Goal: Information Seeking & Learning: Learn about a topic

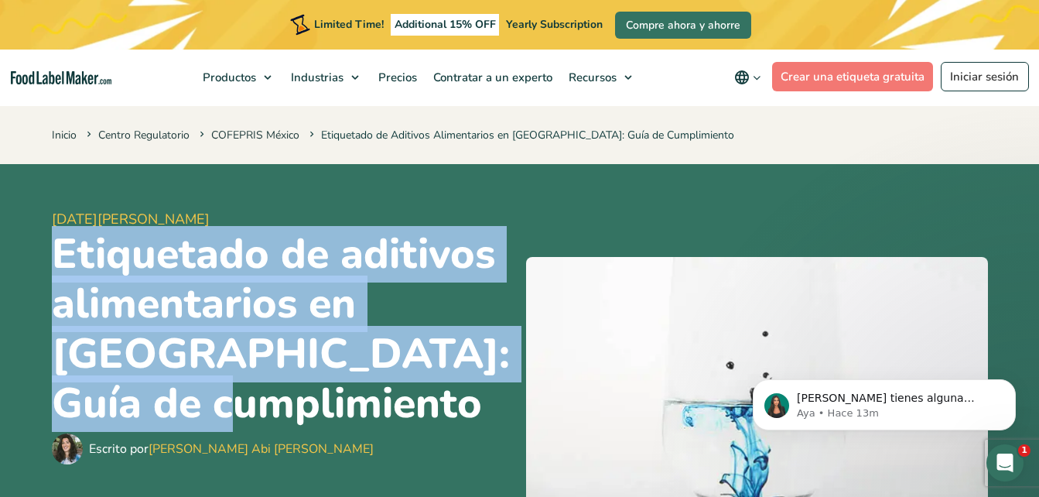
drag, startPoint x: 54, startPoint y: 256, endPoint x: 320, endPoint y: 401, distance: 303.2
click at [320, 401] on h1 "Etiquetado de aditivos alimentarios en [GEOGRAPHIC_DATA]: Guía de cumplimiento" at bounding box center [283, 330] width 462 height 200
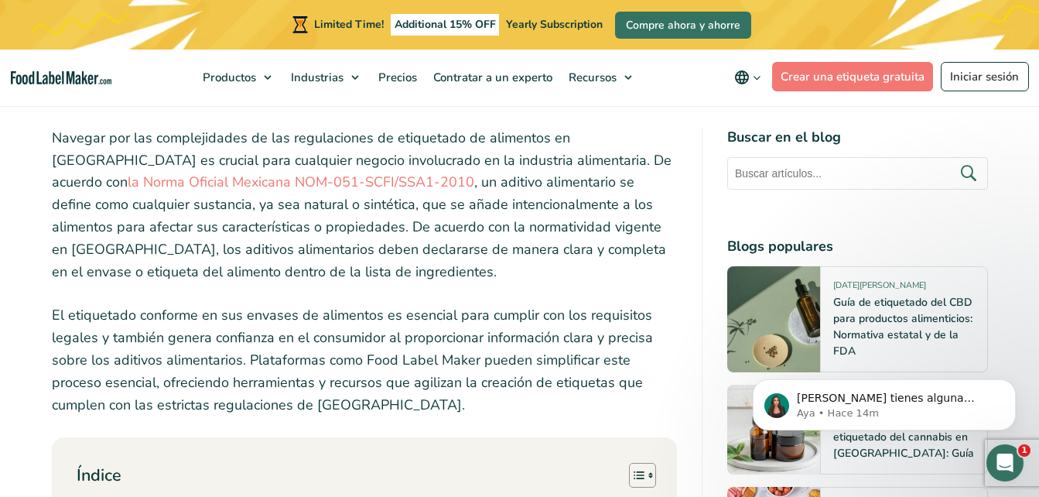
scroll to position [487, 0]
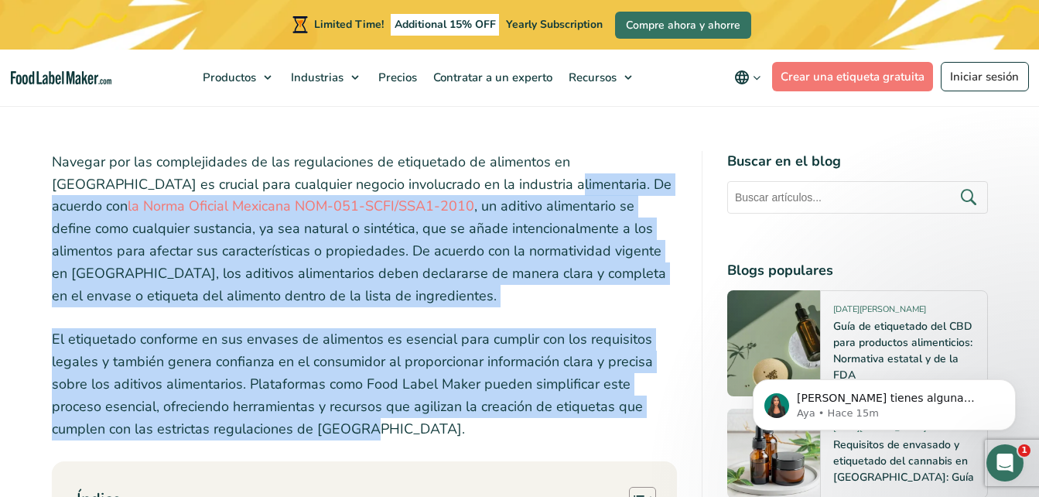
drag, startPoint x: 437, startPoint y: 181, endPoint x: 289, endPoint y: 429, distance: 288.9
drag, startPoint x: 289, startPoint y: 429, endPoint x: 235, endPoint y: 409, distance: 57.8
copy div "De acuerdo con la Norma Oficial Mexicana NOM-051-SCFI/SSA1-2010 , un aditivo al…"
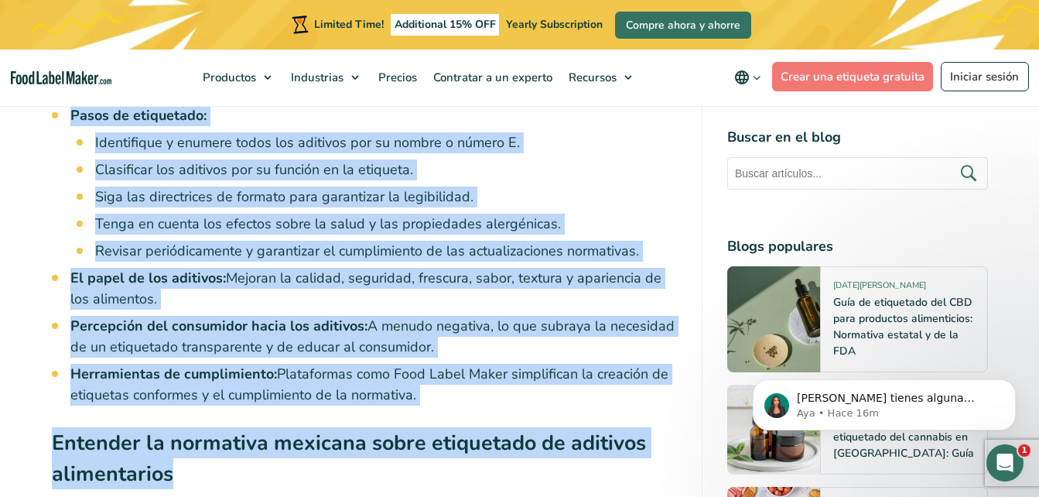
scroll to position [1566, 0]
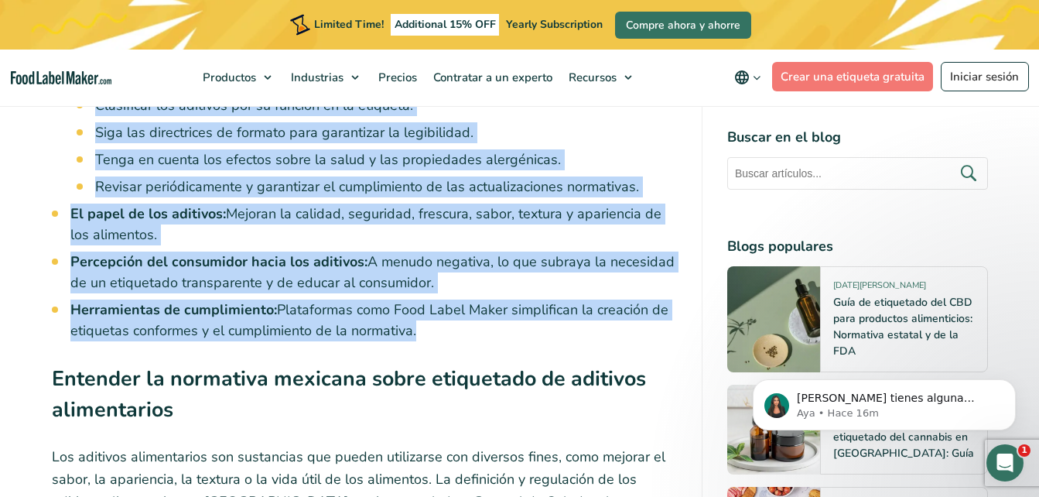
drag, startPoint x: 73, startPoint y: 159, endPoint x: 415, endPoint y: 313, distance: 375.3
click at [415, 313] on ul "Visión general de los aditivos alimentarios: Sustancias utilizadas para mejorar…" at bounding box center [373, 14] width 606 height 654
drag, startPoint x: 415, startPoint y: 313, endPoint x: 353, endPoint y: 299, distance: 64.0
copy ul "Loremi dolorsi am con adipisci elitseddoeiu: Temporinci utlaboreet dolo magnaal…"
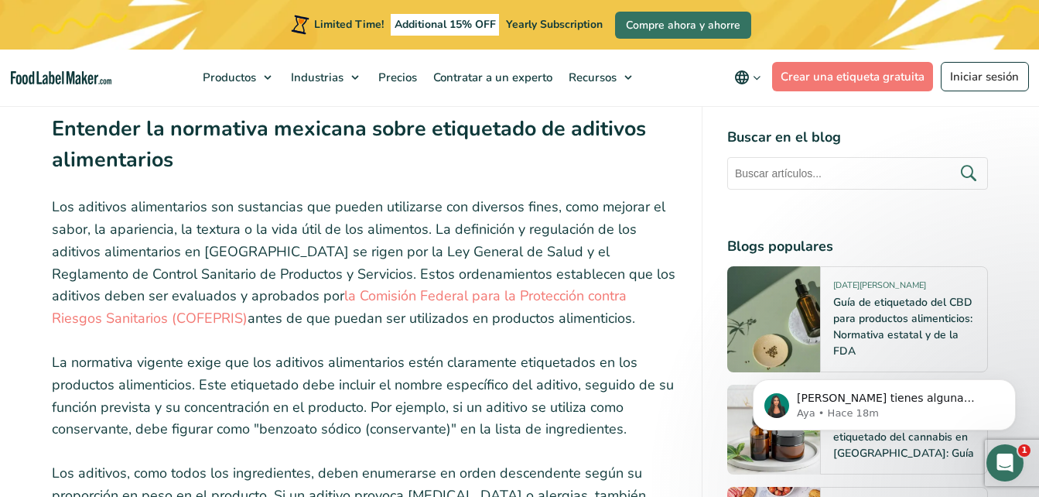
scroll to position [1839, 0]
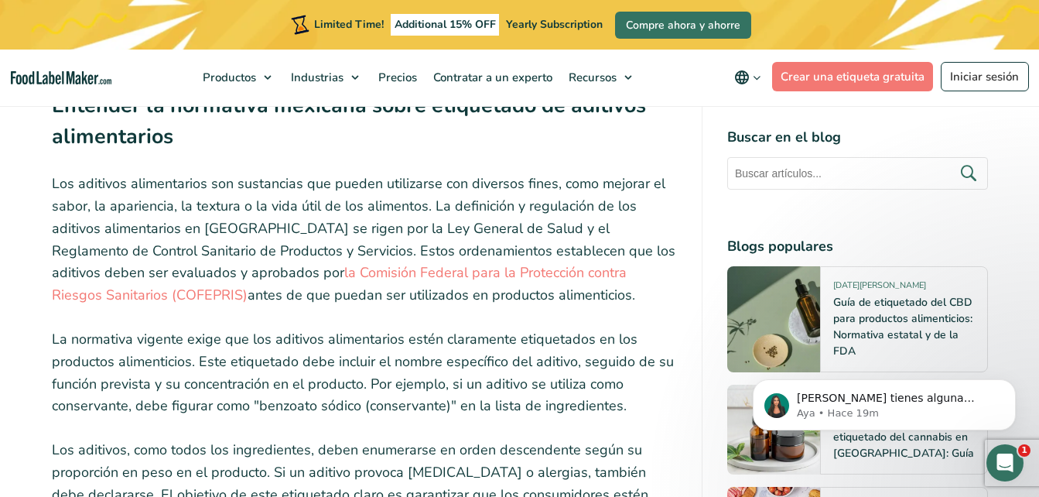
drag, startPoint x: 425, startPoint y: 185, endPoint x: 512, endPoint y: 272, distance: 123.1
click at [512, 272] on p "Los aditivos alimentarios son sustancias que pueden utilizarse con diversos fin…" at bounding box center [364, 239] width 625 height 134
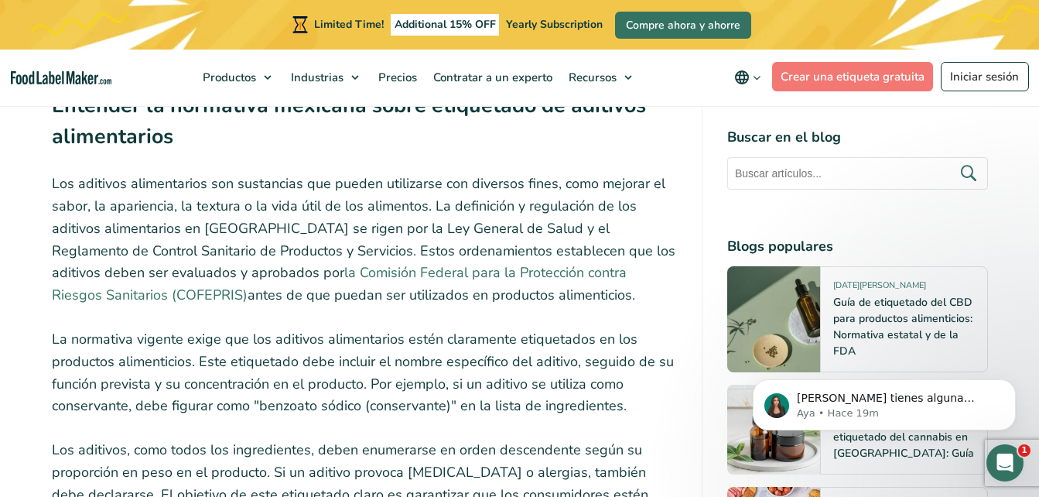
drag, startPoint x: 512, startPoint y: 272, endPoint x: 425, endPoint y: 256, distance: 88.1
copy p "La definición y regulación de los aditivos alimentarios en [GEOGRAPHIC_DATA] se…"
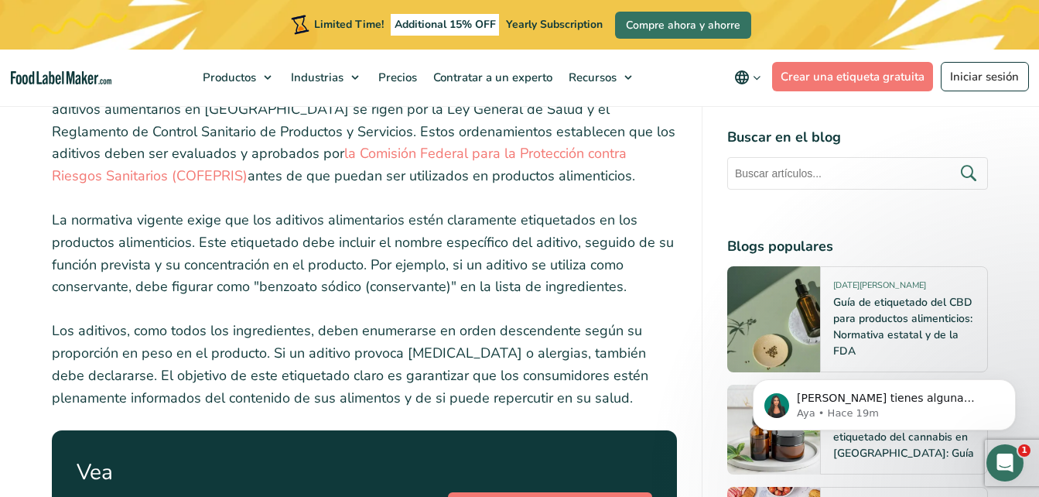
scroll to position [1970, 0]
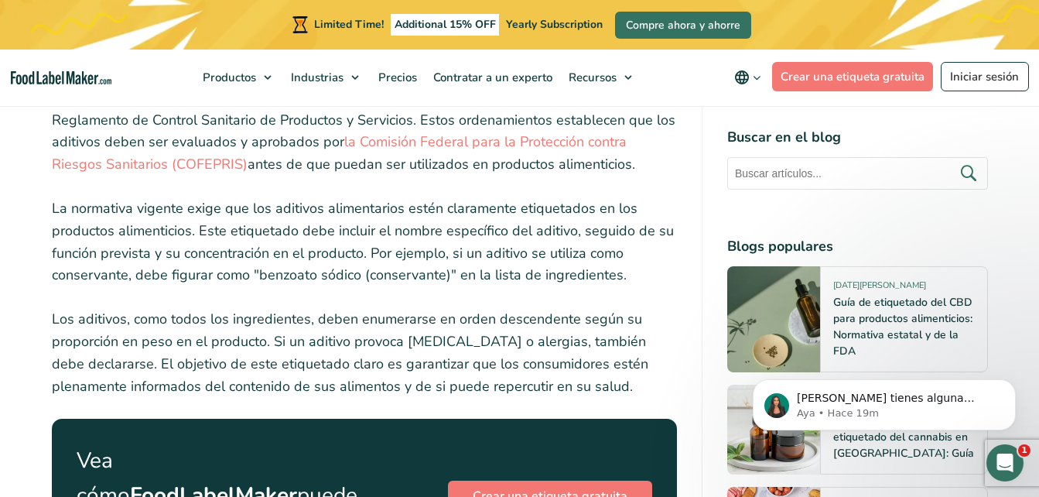
drag, startPoint x: 53, startPoint y: 190, endPoint x: 624, endPoint y: 370, distance: 598.6
drag, startPoint x: 624, startPoint y: 370, endPoint x: 559, endPoint y: 359, distance: 65.9
copy div "La normativa vigente exige que los aditivos alimentarios estén claramente etiqu…"
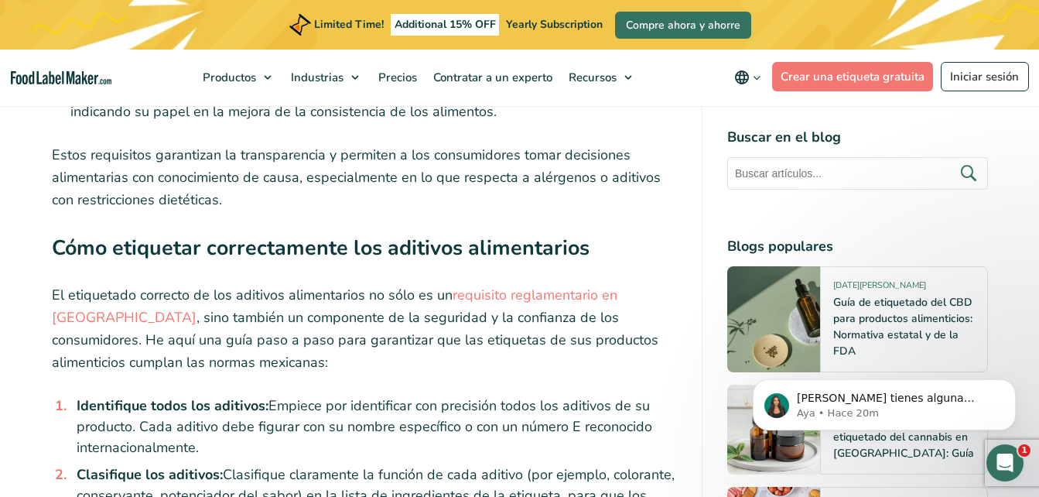
scroll to position [3496, 0]
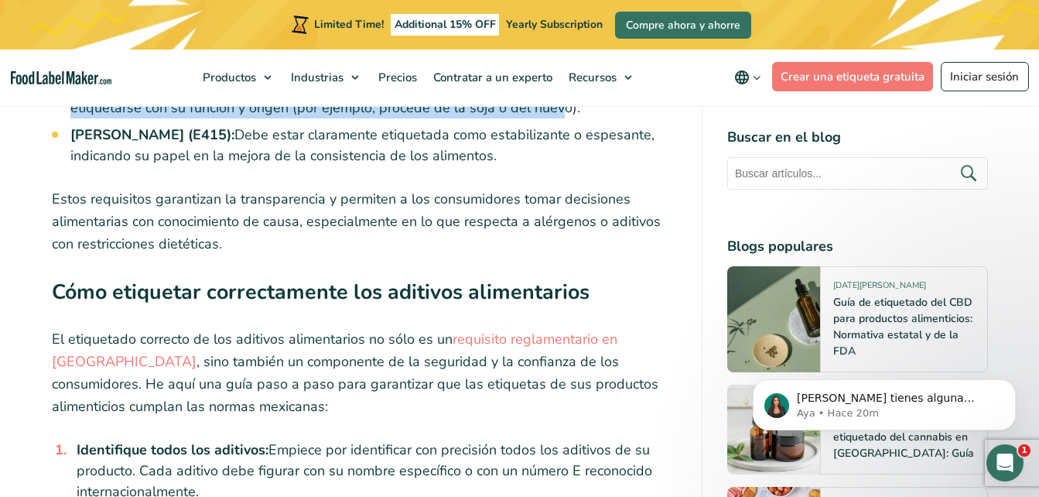
drag, startPoint x: 466, startPoint y: 168, endPoint x: 267, endPoint y: 196, distance: 200.8
drag, startPoint x: 267, startPoint y: 196, endPoint x: 201, endPoint y: 190, distance: 66.1
copy div "Lo Ipsumdol Sitamet cons ad Elitseddoe tempor Incidid Utlaboreet do Magnaa (ENI…"
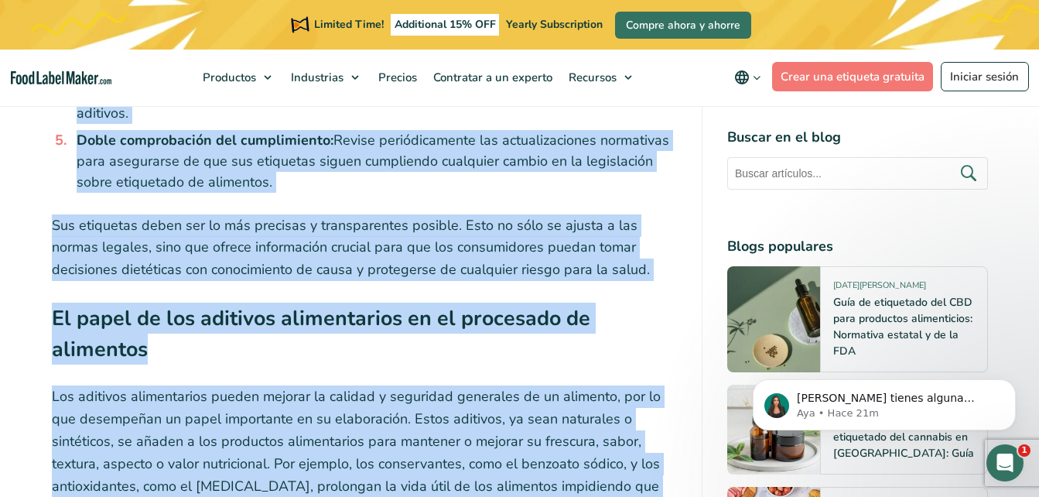
scroll to position [4088, 0]
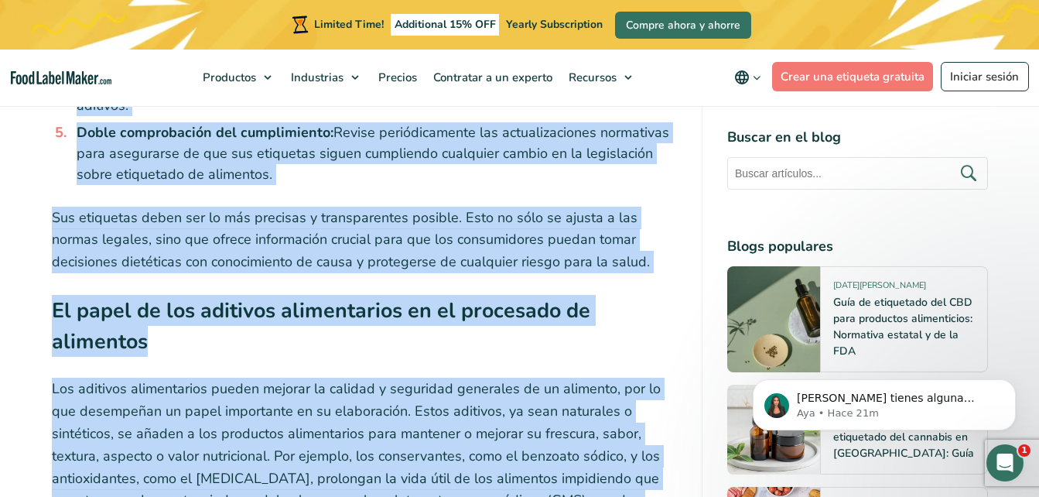
drag, startPoint x: 53, startPoint y: 155, endPoint x: 292, endPoint y: 112, distance: 243.5
drag, startPoint x: 292, startPoint y: 112, endPoint x: 254, endPoint y: 114, distance: 38.7
copy div "Lo ipsumdolor sitametc ad eli seddoeiu temporincidi ut labo et do magnaaliq eni…"
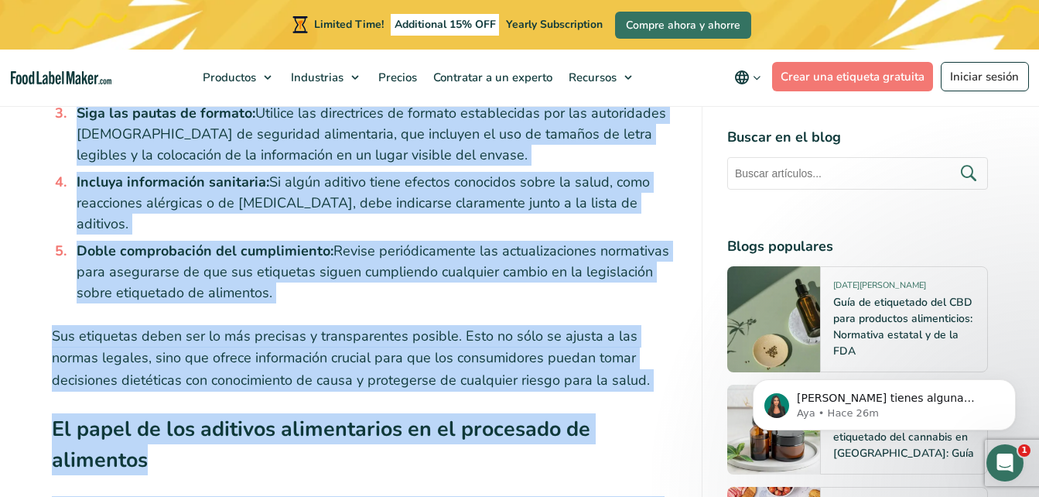
scroll to position [3981, 0]
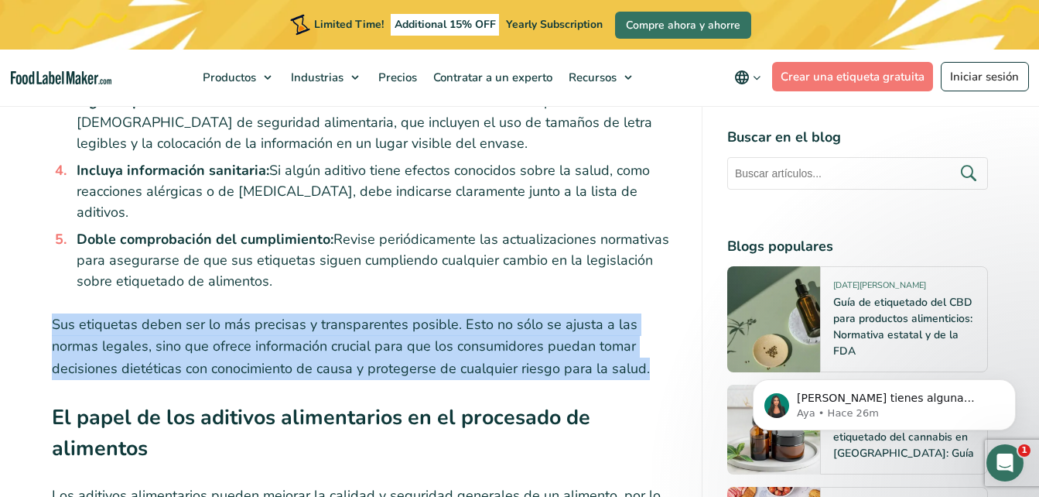
drag, startPoint x: 53, startPoint y: 261, endPoint x: 593, endPoint y: 302, distance: 541.4
click at [593, 313] on p "Sus etiquetas deben ser lo más precisas y transparentes posible. Esto no sólo s…" at bounding box center [364, 346] width 625 height 67
drag, startPoint x: 593, startPoint y: 302, endPoint x: 539, endPoint y: 294, distance: 54.7
copy p "Sus etiquetas deben ser lo más precisas y transparentes posible. Esto no sólo s…"
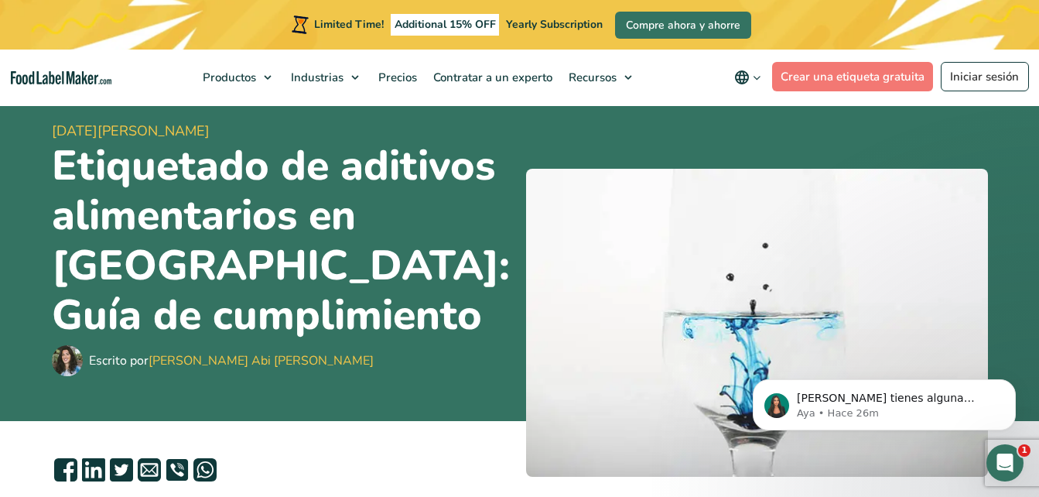
scroll to position [0, 0]
